Goal: Find specific page/section: Find specific page/section

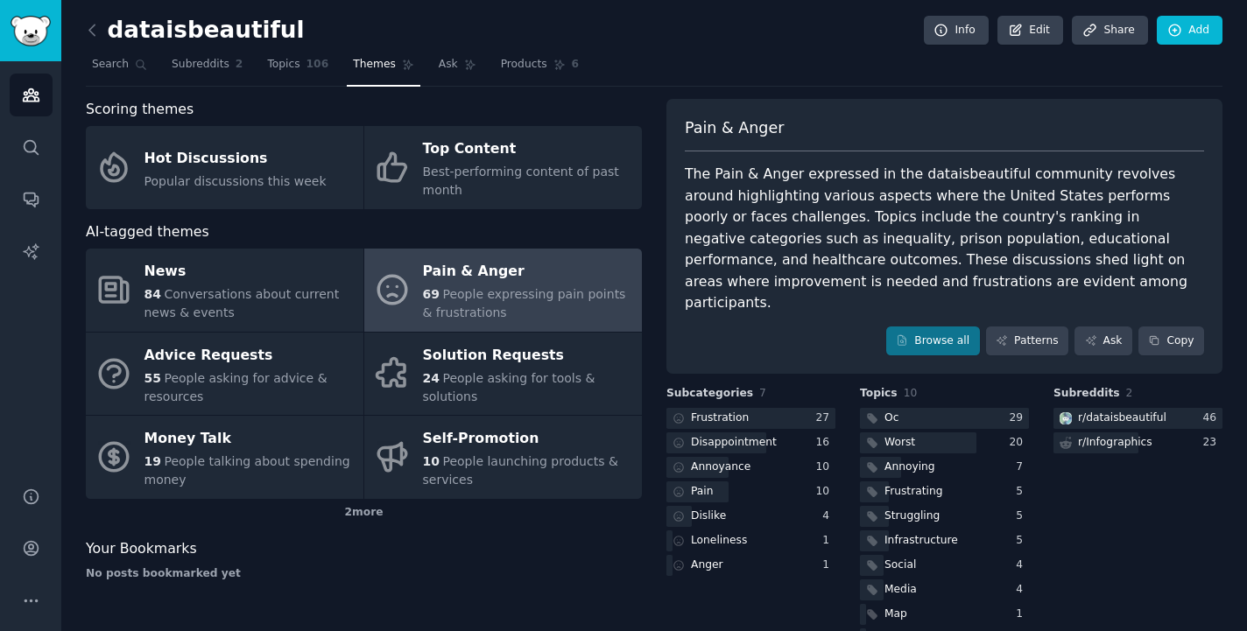
click at [730, 43] on div "dataisbeautiful Info Edit Share Add" at bounding box center [654, 34] width 1136 height 36
click at [644, 57] on nav "Search Subreddits 2 Topics 106 Themes Ask Products 6" at bounding box center [654, 69] width 1136 height 36
click at [298, 27] on div "dataisbeautiful Info Edit Share Add" at bounding box center [654, 34] width 1136 height 36
drag, startPoint x: 284, startPoint y: 62, endPoint x: 293, endPoint y: 34, distance: 29.6
click at [284, 62] on span "Topics" at bounding box center [283, 65] width 32 height 16
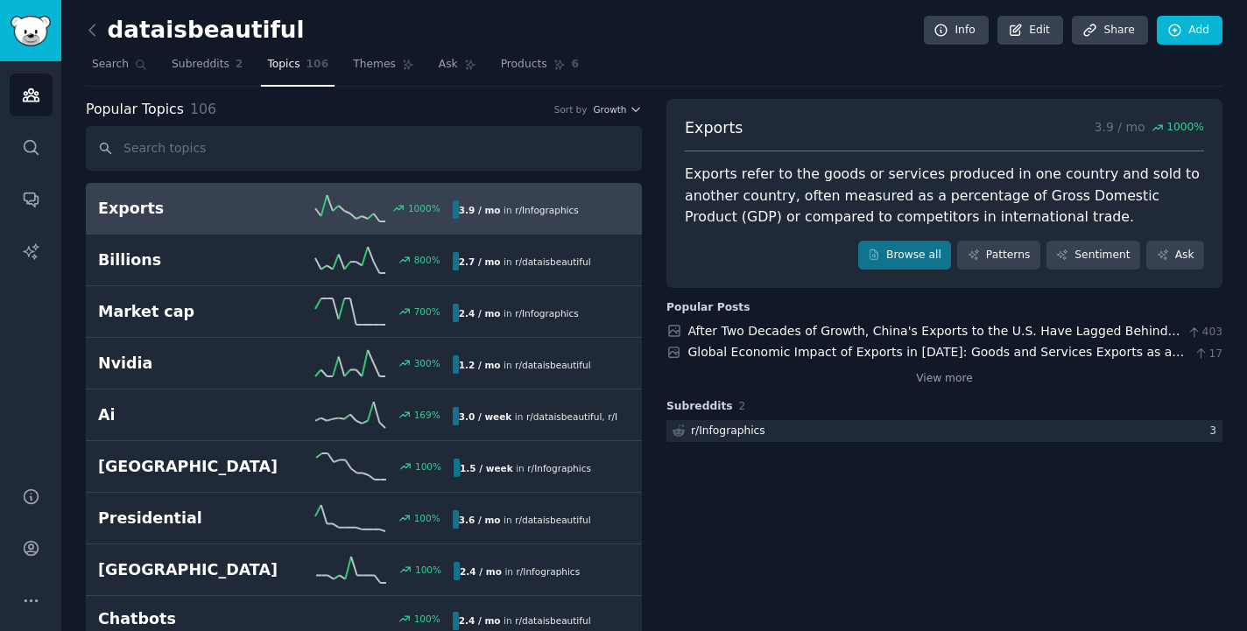
click at [297, 21] on div "dataisbeautiful Info Edit Share Add" at bounding box center [654, 34] width 1136 height 36
click at [656, 51] on nav "Search Subreddits 2 Topics 106 Themes Ask Products 6" at bounding box center [654, 69] width 1136 height 36
